Goal: Task Accomplishment & Management: Complete application form

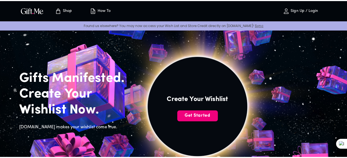
scroll to position [27, 0]
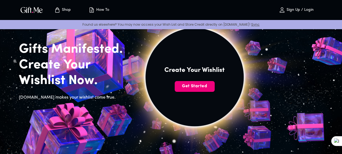
click at [215, 89] on span "Get Started" at bounding box center [195, 86] width 40 height 6
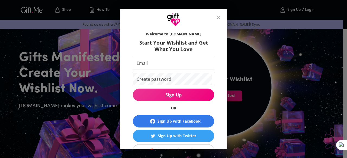
click at [155, 64] on input "Email" at bounding box center [172, 63] width 79 height 13
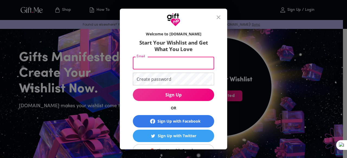
type input "[EMAIL_ADDRESS][DOMAIN_NAME]"
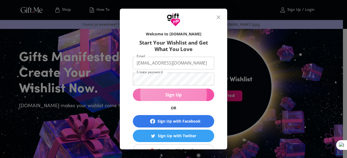
click at [189, 95] on span "Sign Up" at bounding box center [173, 95] width 81 height 6
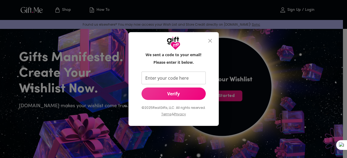
click at [179, 78] on input "Enter your code here" at bounding box center [172, 78] width 62 height 13
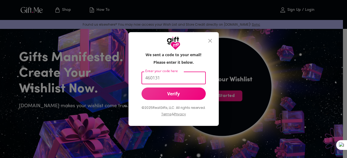
type input "460131"
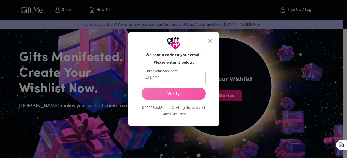
click at [179, 95] on span "Verify" at bounding box center [173, 94] width 64 height 6
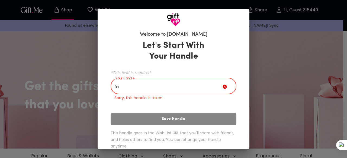
type input "f"
type input "h"
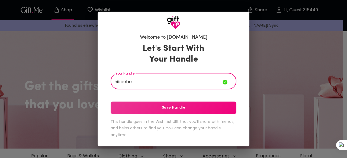
type input "hiiiibebe"
click at [174, 109] on span "Save Handle" at bounding box center [173, 108] width 126 height 6
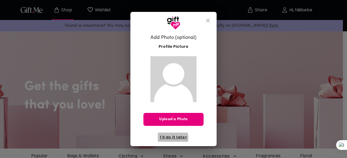
click at [174, 138] on span "I'll do it later" at bounding box center [173, 138] width 27 height 6
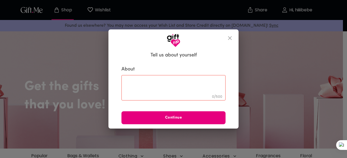
click at [165, 80] on div "0 / 500 ​" at bounding box center [173, 87] width 104 height 25
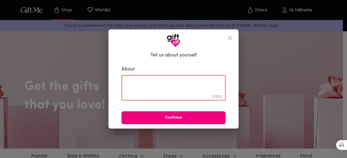
click at [168, 123] on button "Continue" at bounding box center [173, 118] width 104 height 13
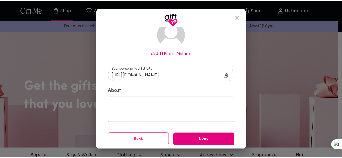
scroll to position [47, 0]
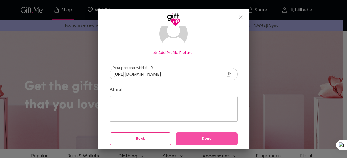
click at [181, 138] on span "Done" at bounding box center [206, 139] width 62 height 6
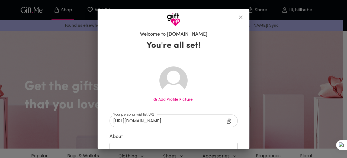
click at [249, 18] on div at bounding box center [173, 18] width 152 height 18
click at [243, 20] on icon "close" at bounding box center [240, 17] width 6 height 6
